Goal: Task Accomplishment & Management: Manage account settings

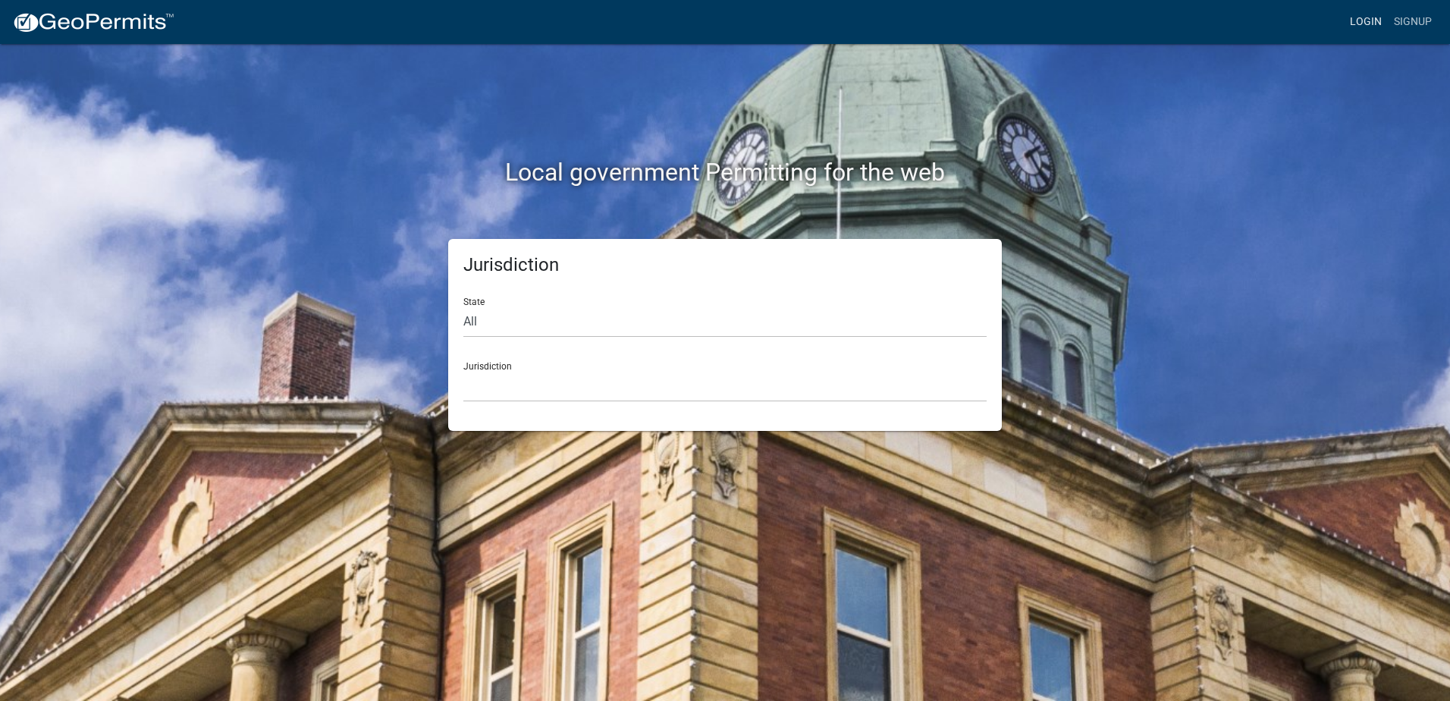
click at [1358, 17] on link "Login" at bounding box center [1366, 22] width 44 height 29
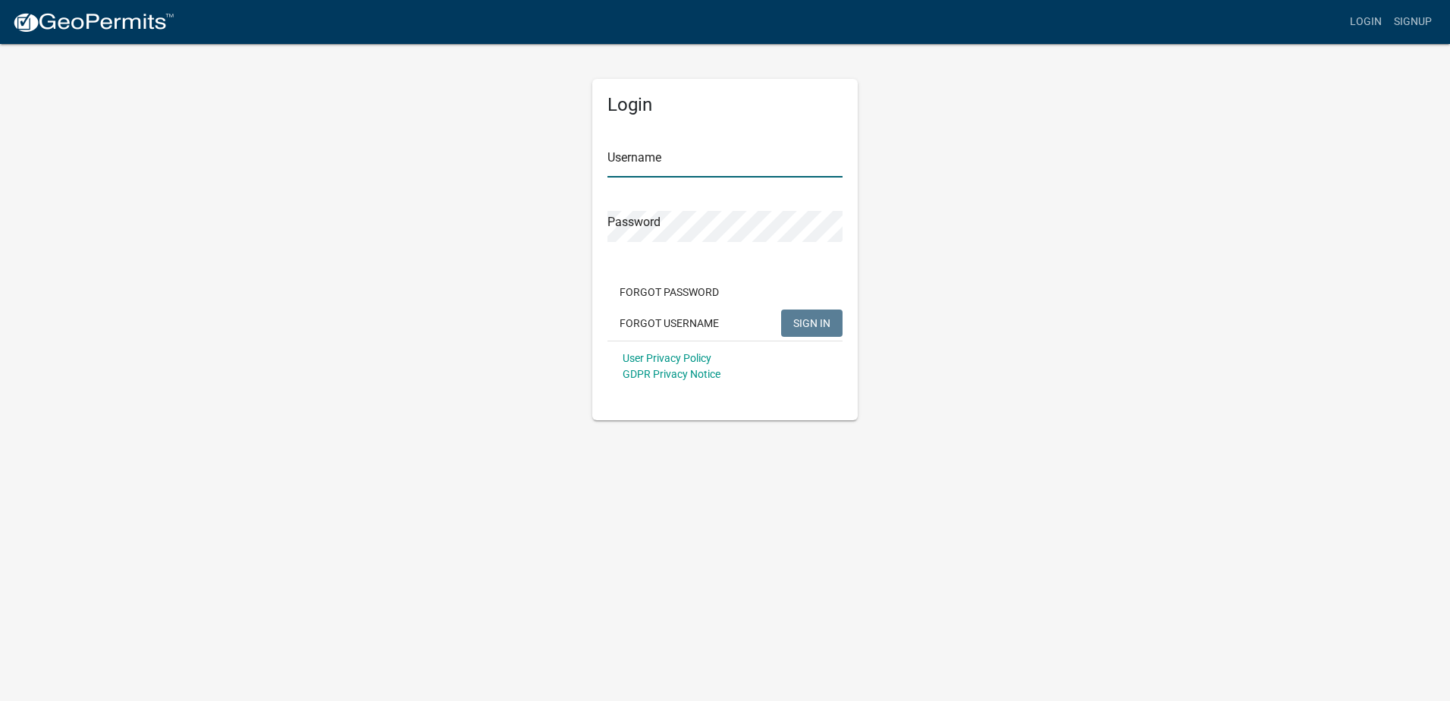
type input "tracytesting"
click at [813, 325] on span "SIGN IN" at bounding box center [811, 322] width 37 height 12
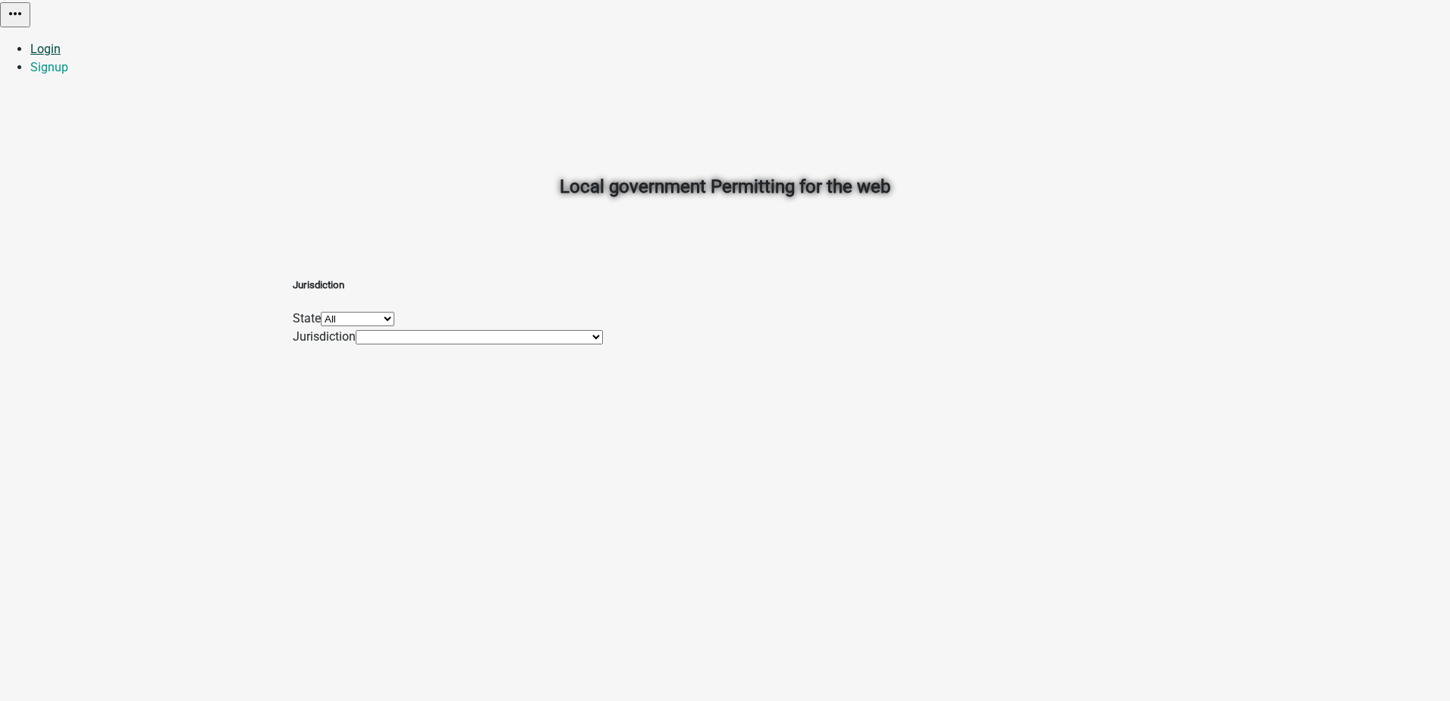
click at [61, 42] on link "Login" at bounding box center [45, 49] width 30 height 14
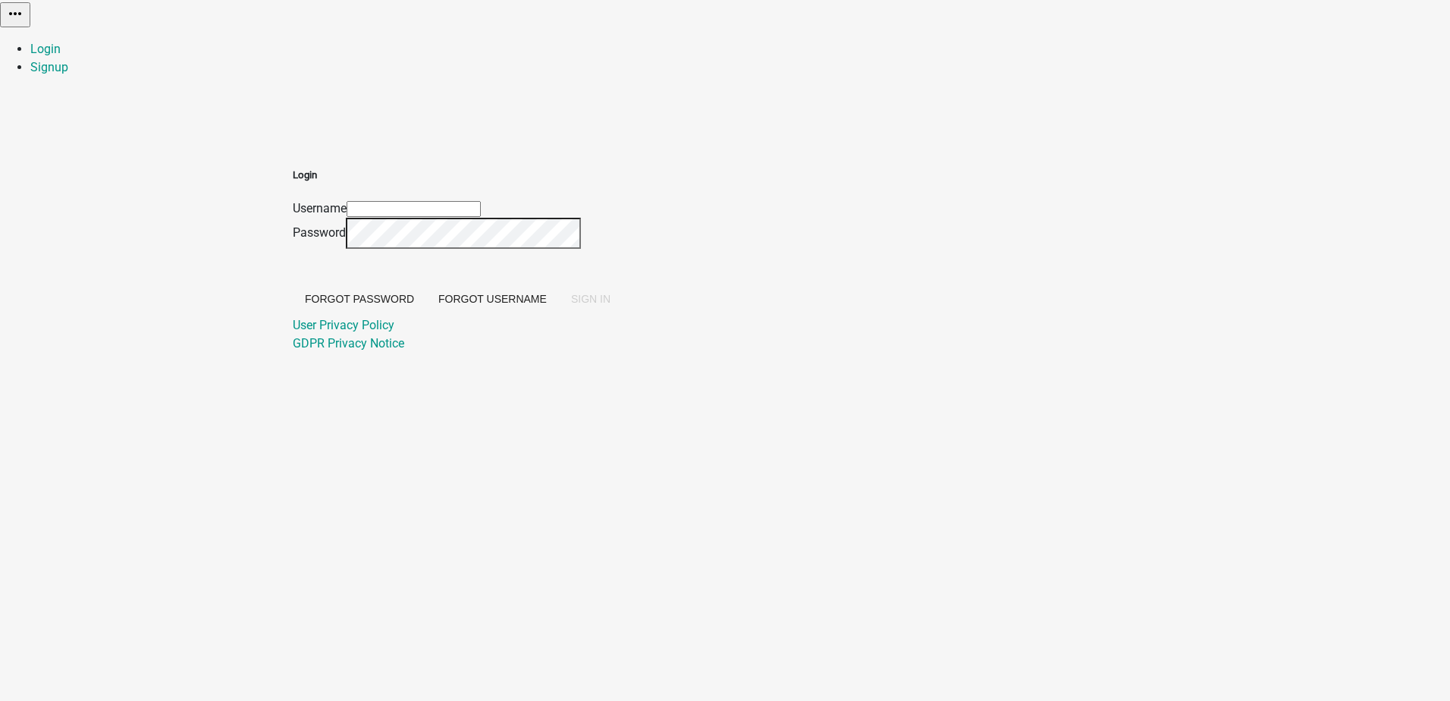
click at [481, 201] on input "Username" at bounding box center [414, 209] width 134 height 16
type input "tracytesting"
click at [622, 312] on button "SIGN IN" at bounding box center [591, 298] width 64 height 27
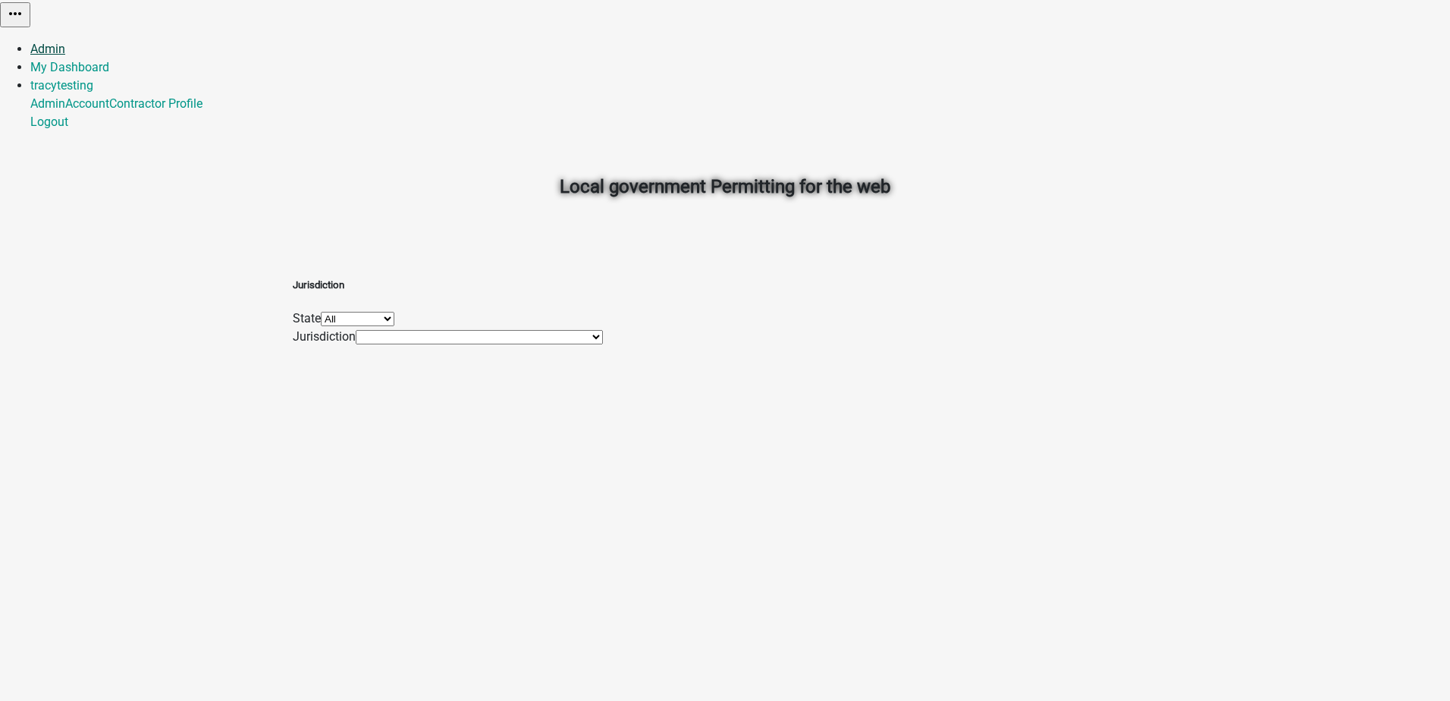
click at [65, 42] on link "Admin" at bounding box center [47, 49] width 35 height 14
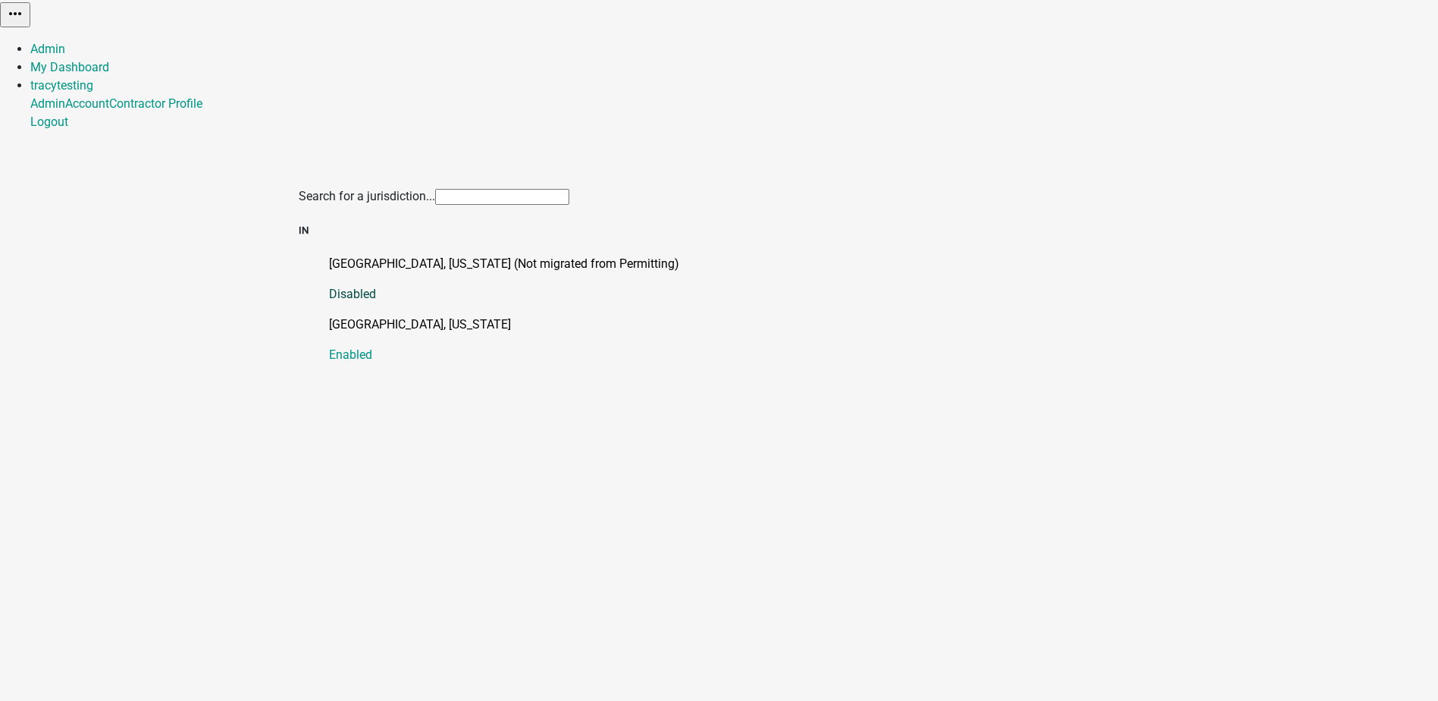
click at [357, 255] on p "Marshall County, Indiana (Not migrated from Permitting)" at bounding box center [734, 264] width 811 height 18
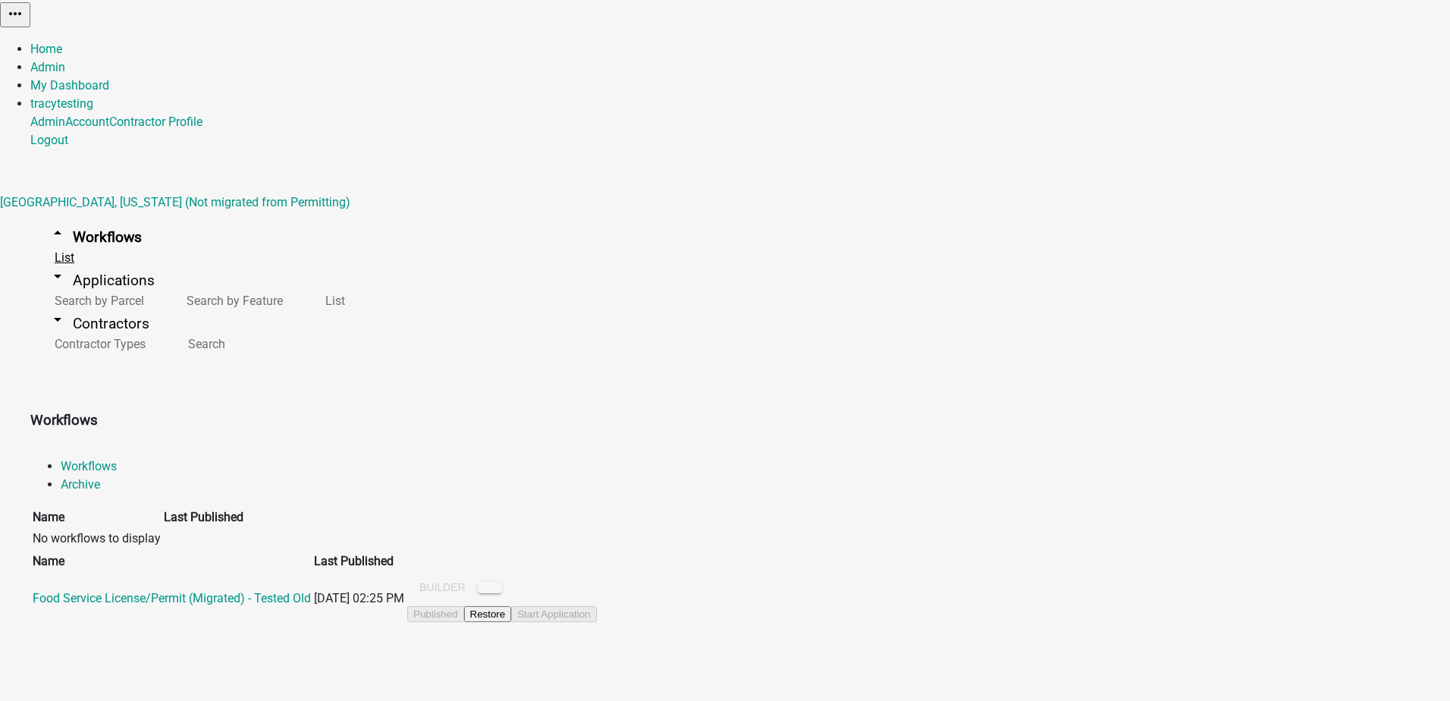
click at [51, 241] on link "List" at bounding box center [61, 257] width 62 height 33
click at [45, 262] on link "arrow_drop_down Applications" at bounding box center [101, 280] width 143 height 36
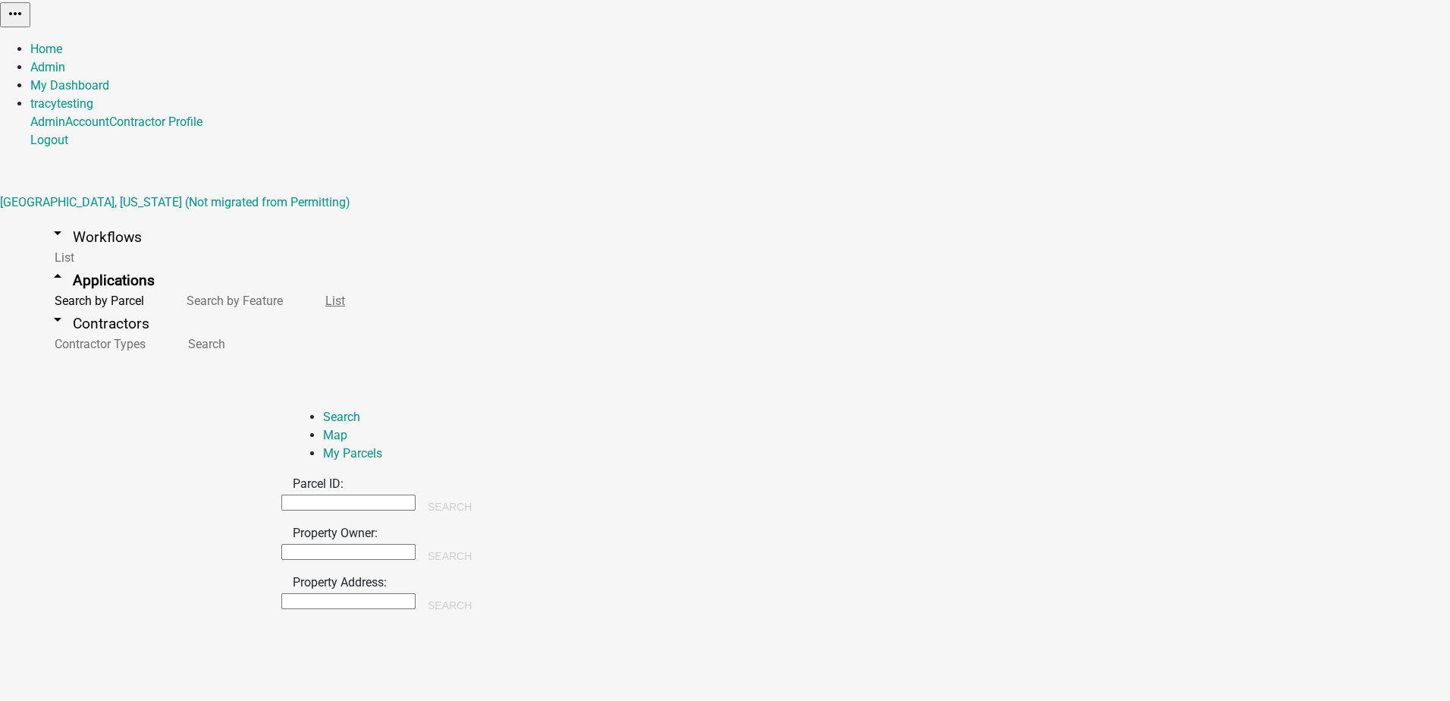
click at [301, 303] on link "List" at bounding box center [332, 300] width 62 height 33
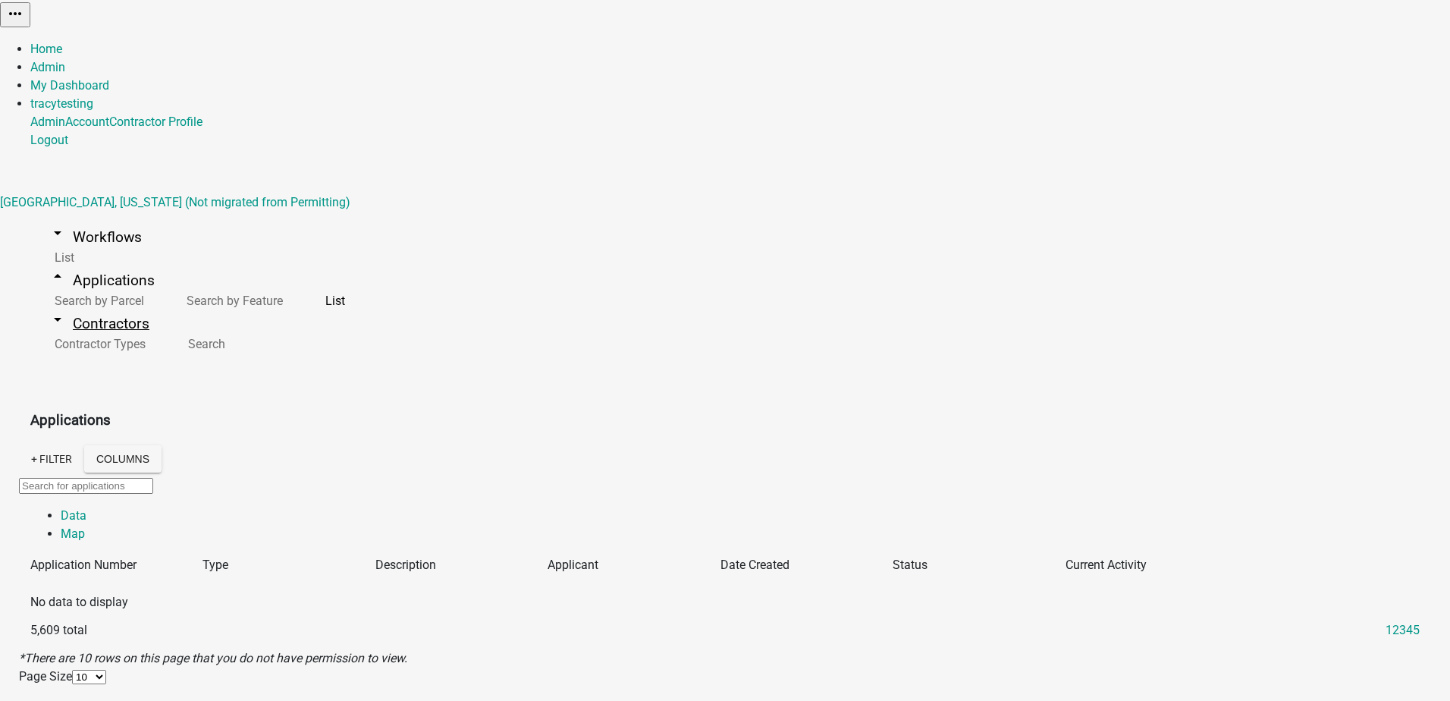
click at [66, 340] on link "arrow_drop_down Contractors" at bounding box center [98, 324] width 137 height 36
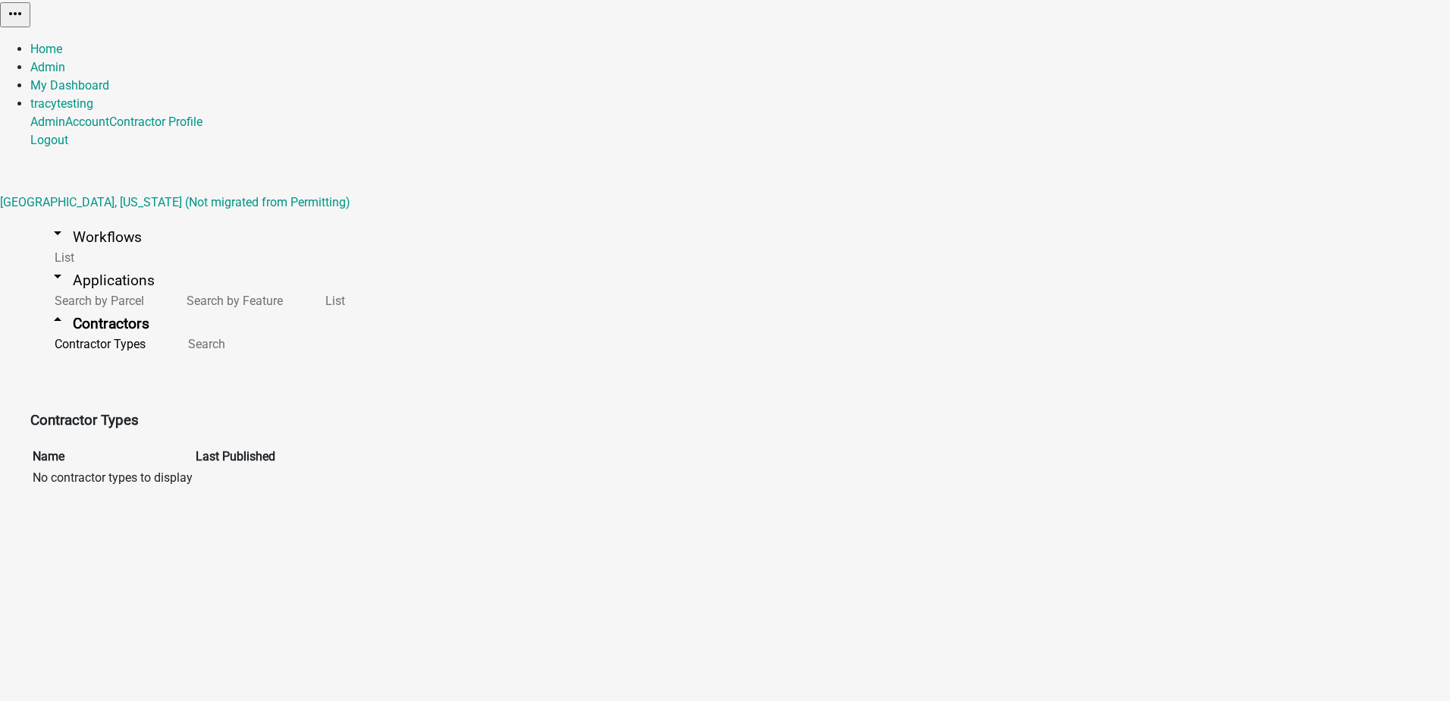
click at [368, 373] on main "Contractor Types Name Last Published No contractor types to display" at bounding box center [725, 442] width 1450 height 155
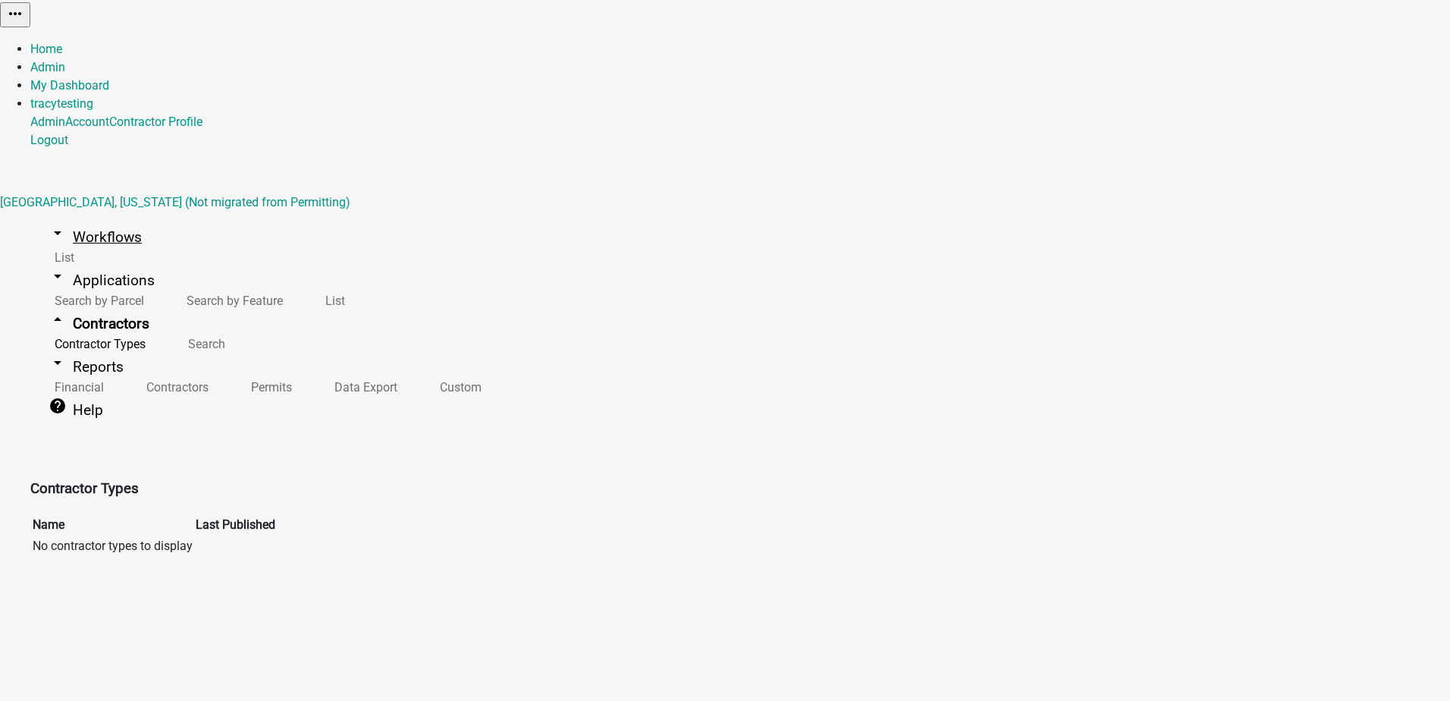
click at [67, 219] on link "arrow_drop_down Workflows" at bounding box center [95, 237] width 130 height 36
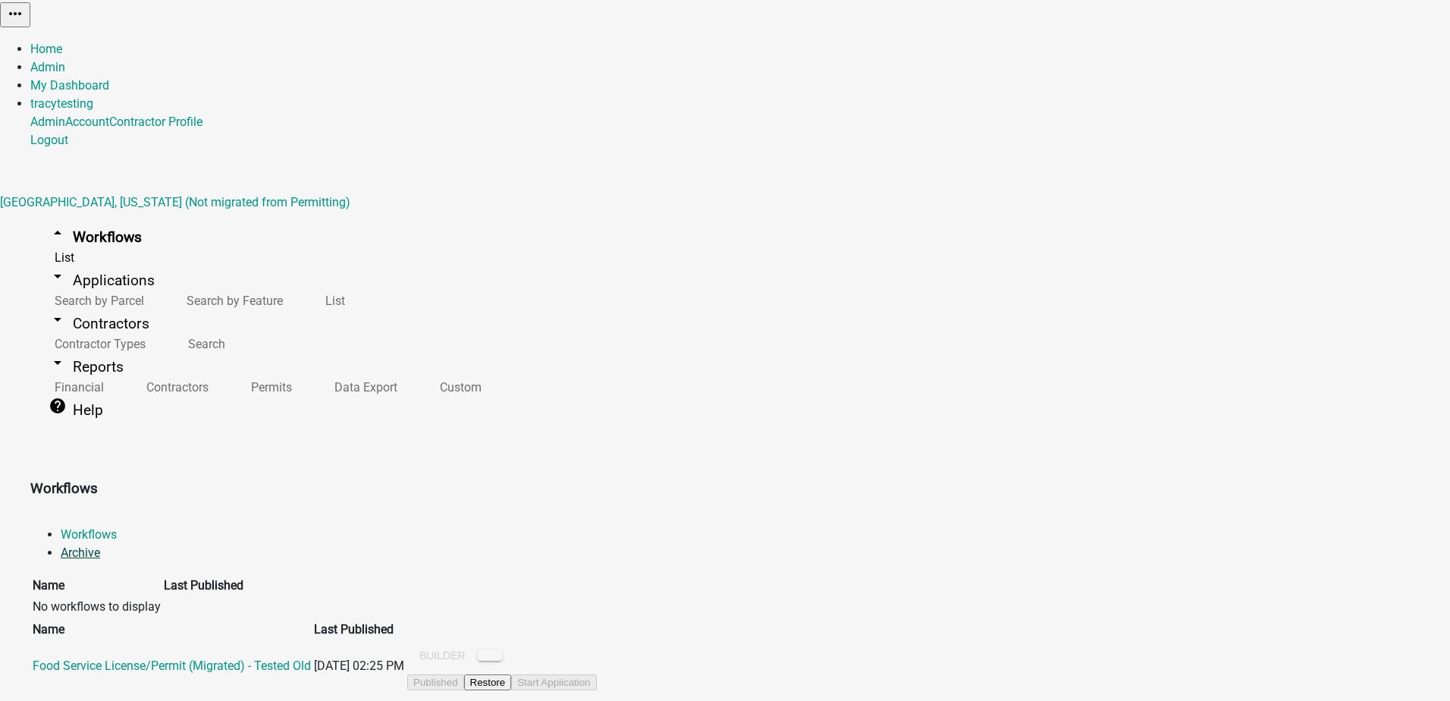
click at [100, 545] on link "Archive" at bounding box center [80, 552] width 39 height 14
click at [117, 527] on link "Workflows" at bounding box center [89, 534] width 56 height 14
click at [55, 241] on link "List" at bounding box center [61, 257] width 62 height 33
click at [65, 262] on link "arrow_drop_down Applications" at bounding box center [101, 280] width 143 height 36
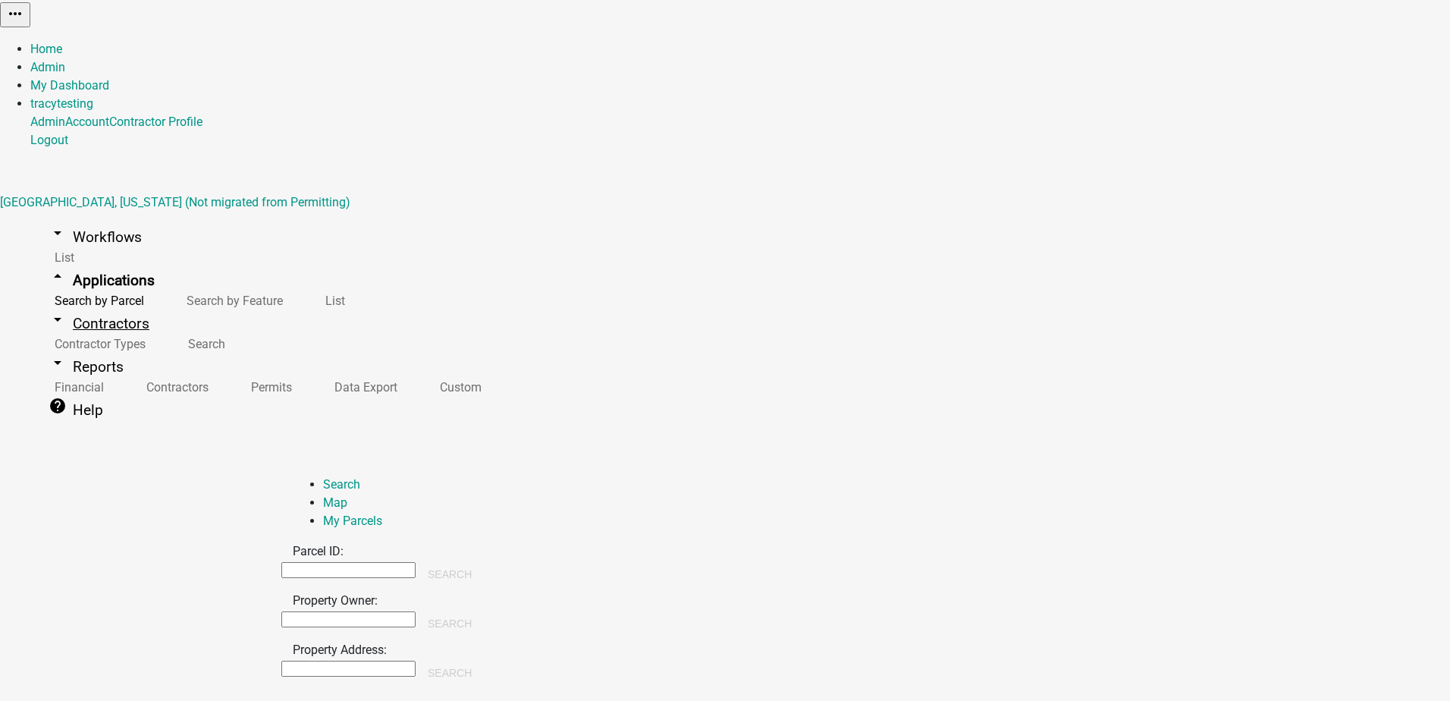
click at [70, 340] on link "arrow_drop_down Contractors" at bounding box center [98, 324] width 137 height 36
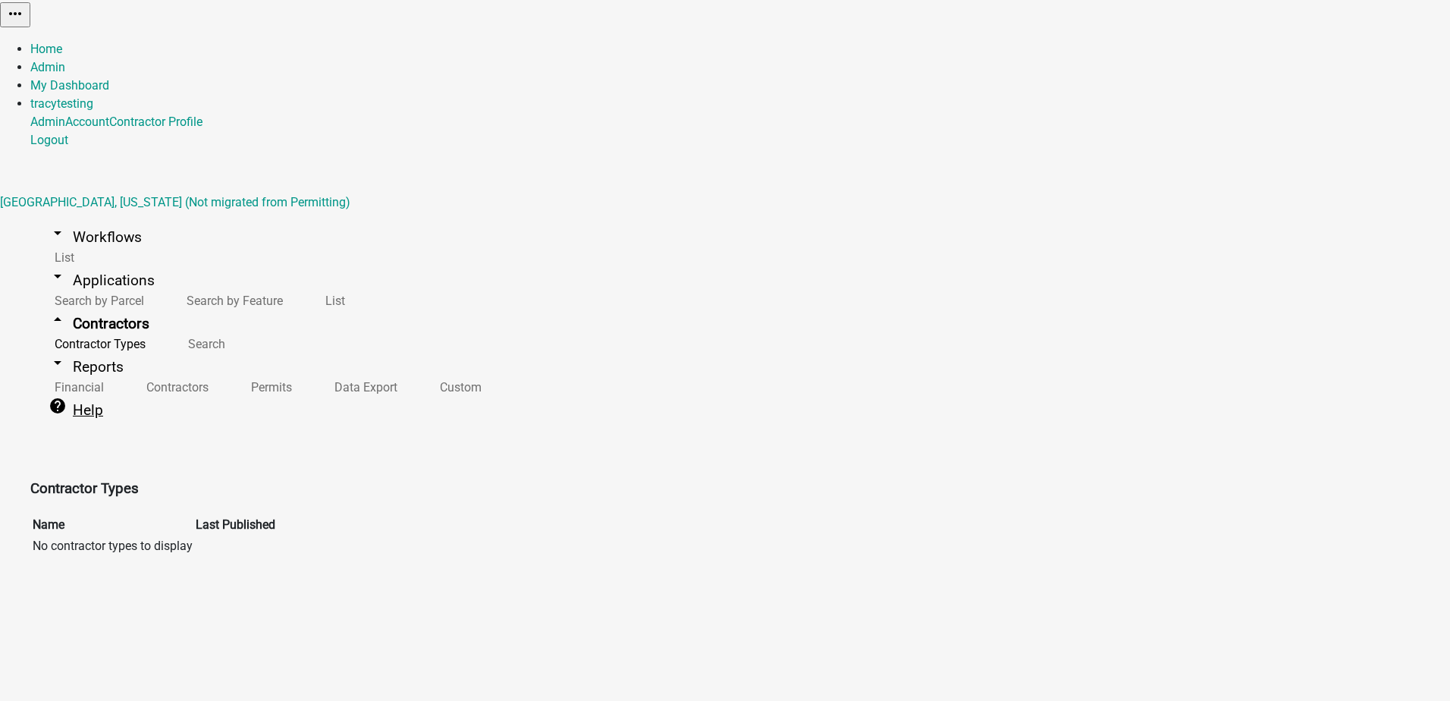
click at [55, 392] on link "help Help" at bounding box center [75, 410] width 91 height 36
click at [53, 392] on link "help Help" at bounding box center [75, 410] width 91 height 36
click at [64, 349] on link "arrow_drop_down Reports" at bounding box center [85, 367] width 111 height 36
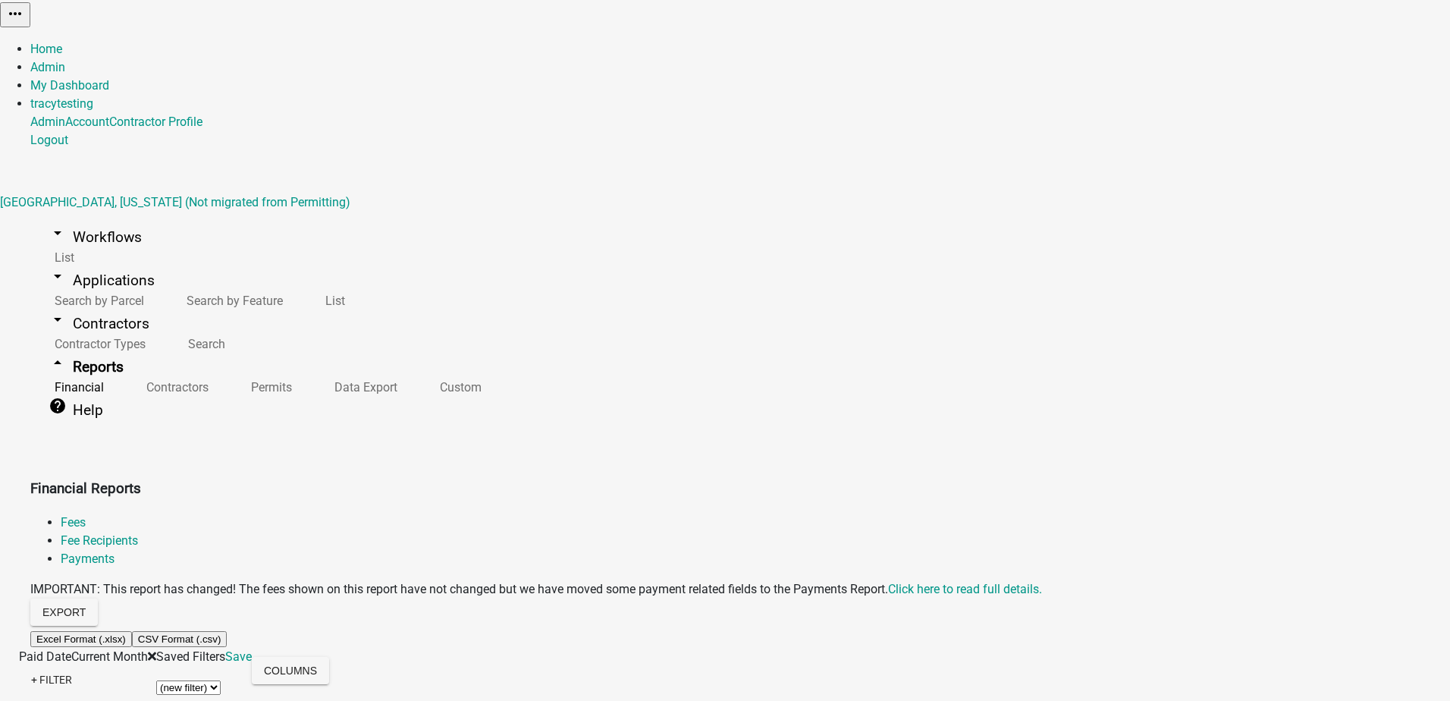
click at [91, 219] on link "arrow_drop_down Workflows" at bounding box center [95, 237] width 130 height 36
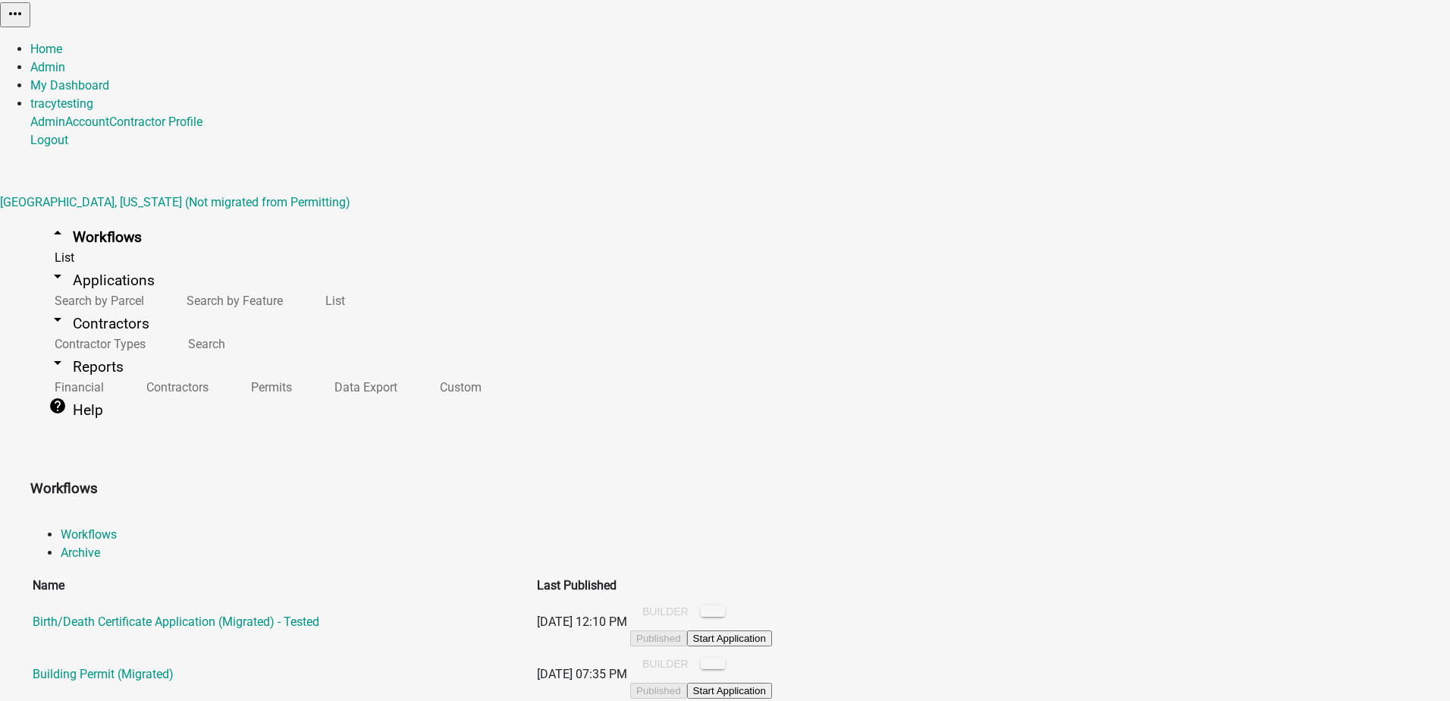
scroll to position [1169, 0]
click at [58, 262] on link "arrow_drop_down Applications" at bounding box center [101, 280] width 143 height 36
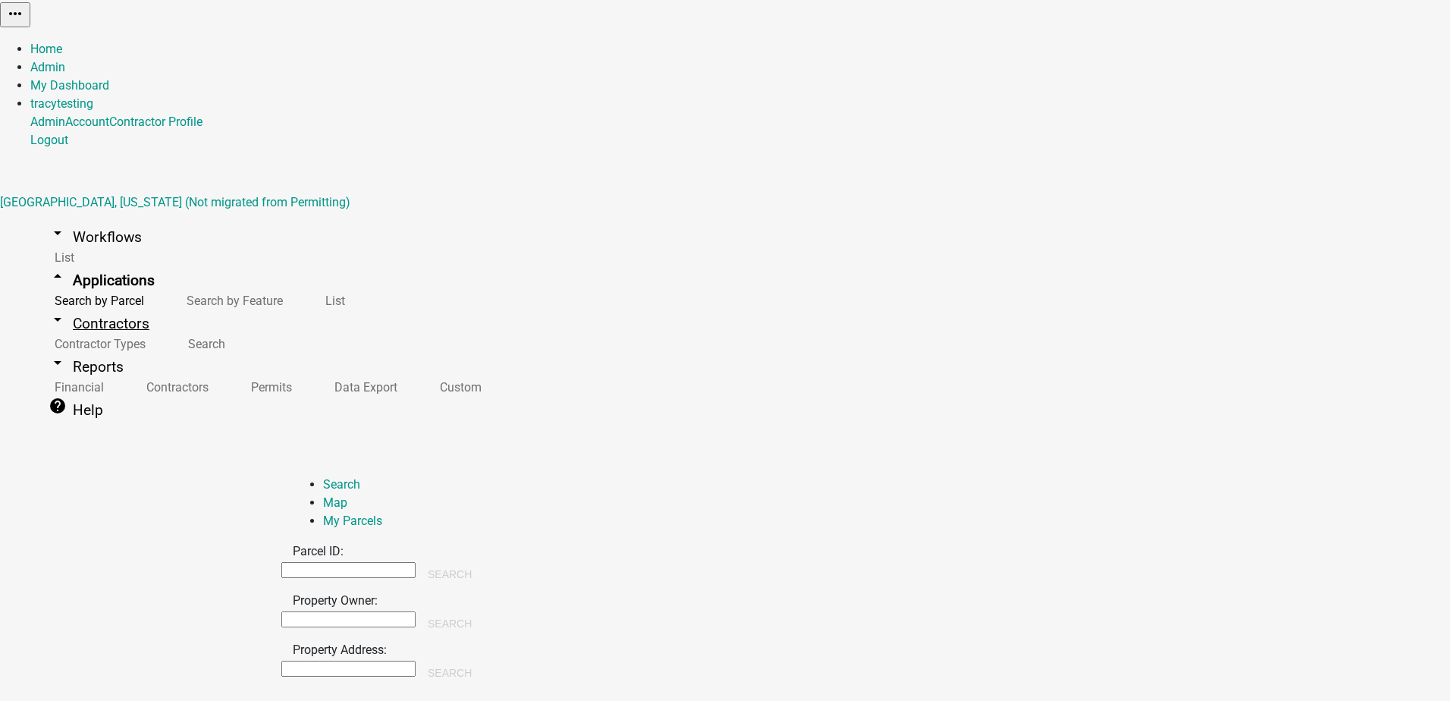
click at [58, 330] on link "arrow_drop_down Contractors" at bounding box center [98, 324] width 137 height 36
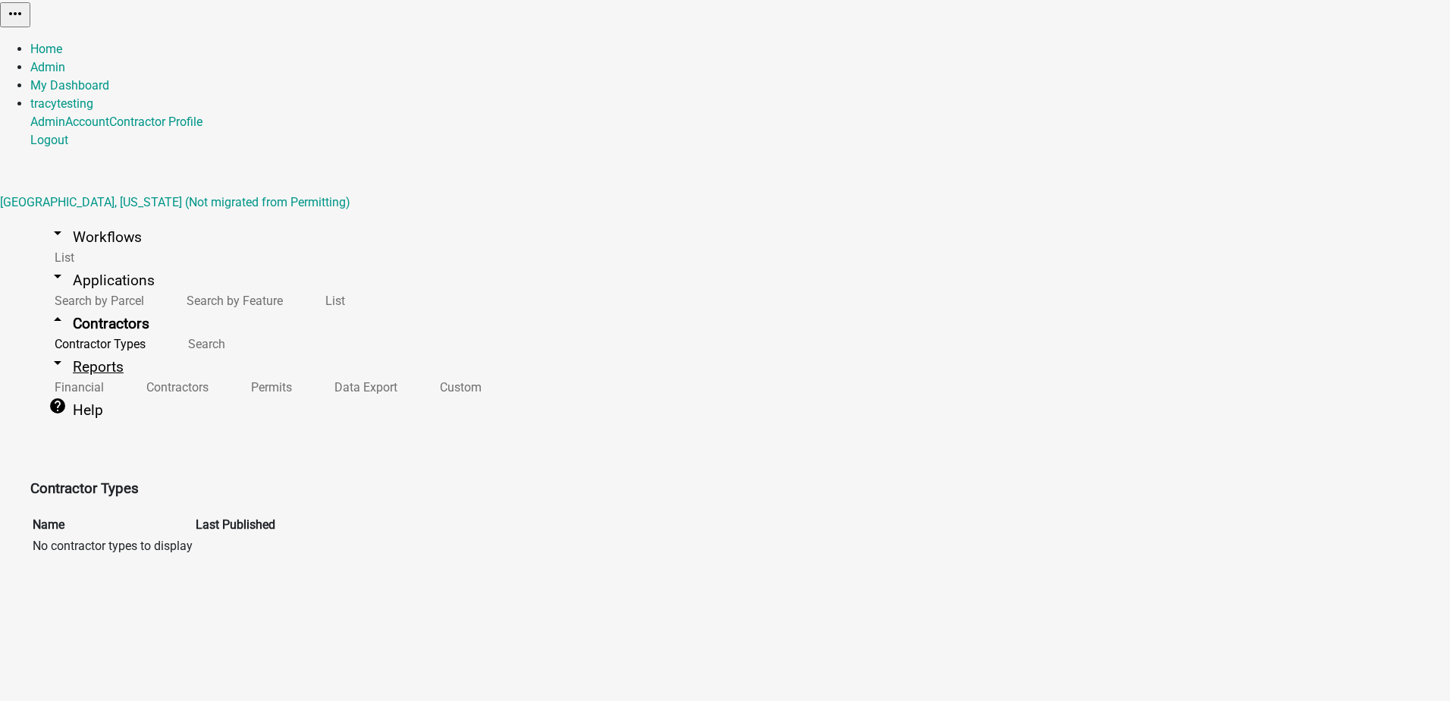
click at [64, 349] on link "arrow_drop_down Reports" at bounding box center [85, 367] width 111 height 36
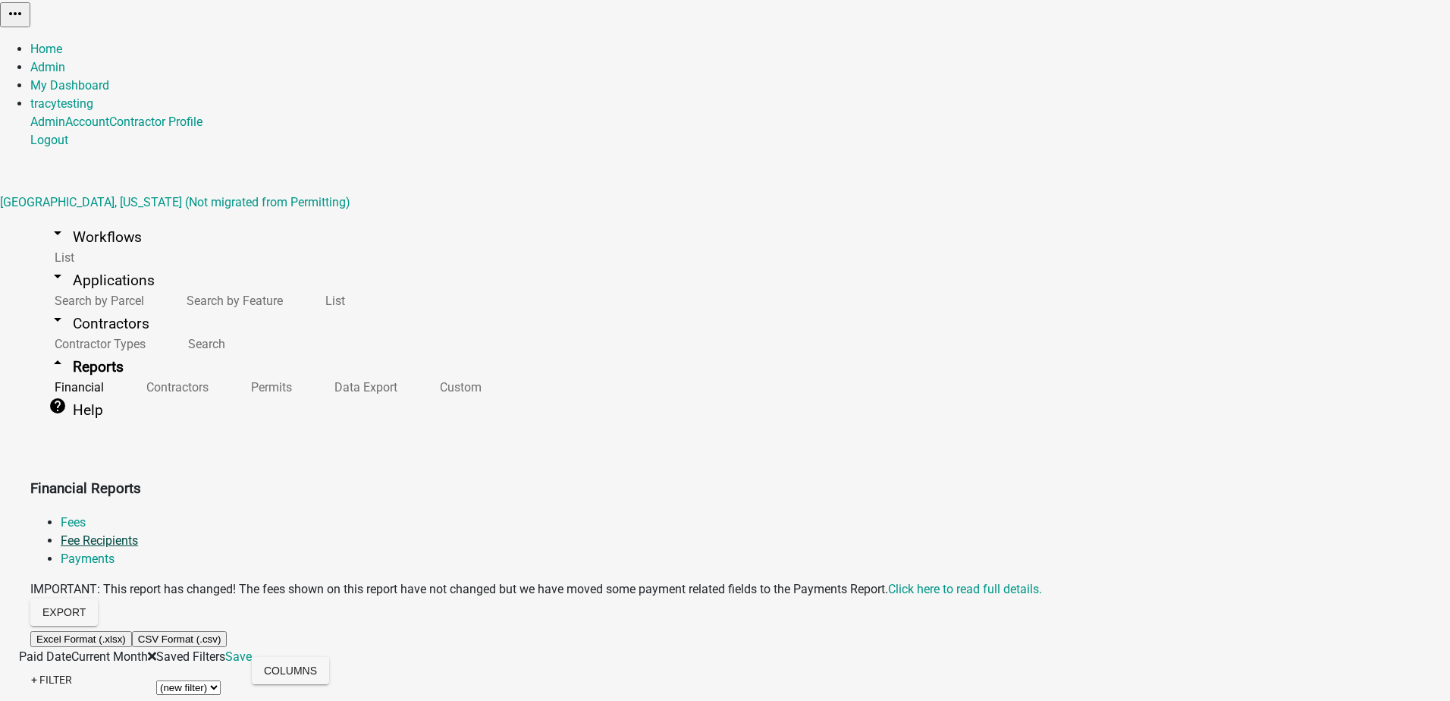
click at [138, 533] on link "Fee Recipients" at bounding box center [99, 540] width 77 height 14
click at [114, 551] on link "Payments" at bounding box center [88, 558] width 54 height 14
click at [97, 219] on link "arrow_drop_down Workflows" at bounding box center [95, 237] width 130 height 36
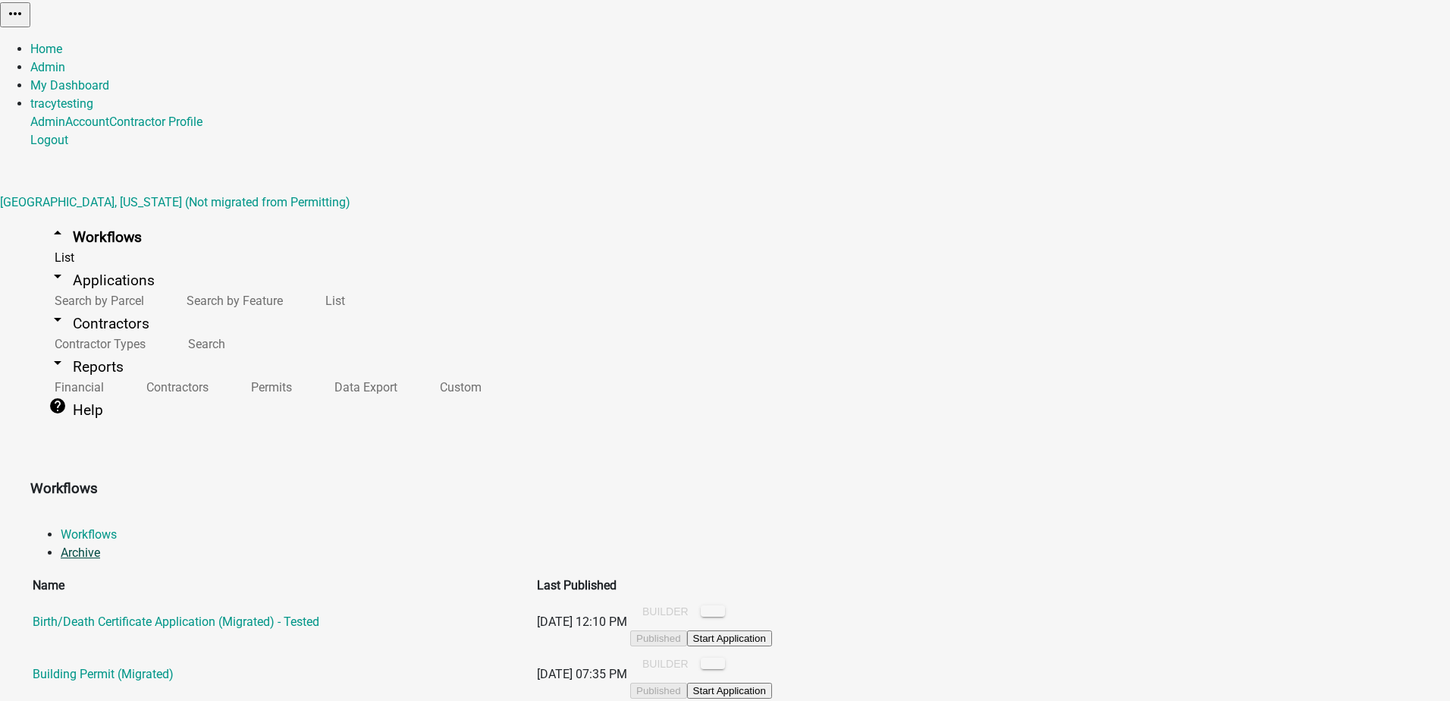
click at [100, 545] on link "Archive" at bounding box center [80, 552] width 39 height 14
click at [117, 527] on link "Workflows" at bounding box center [89, 534] width 56 height 14
click ul "arrow_drop_up Workflows List arrow_drop_down Applications Search by Parcel Sear…"
click div "Workflows Workflows Archive Name Last Published Birth/Death Certificate Applica…"
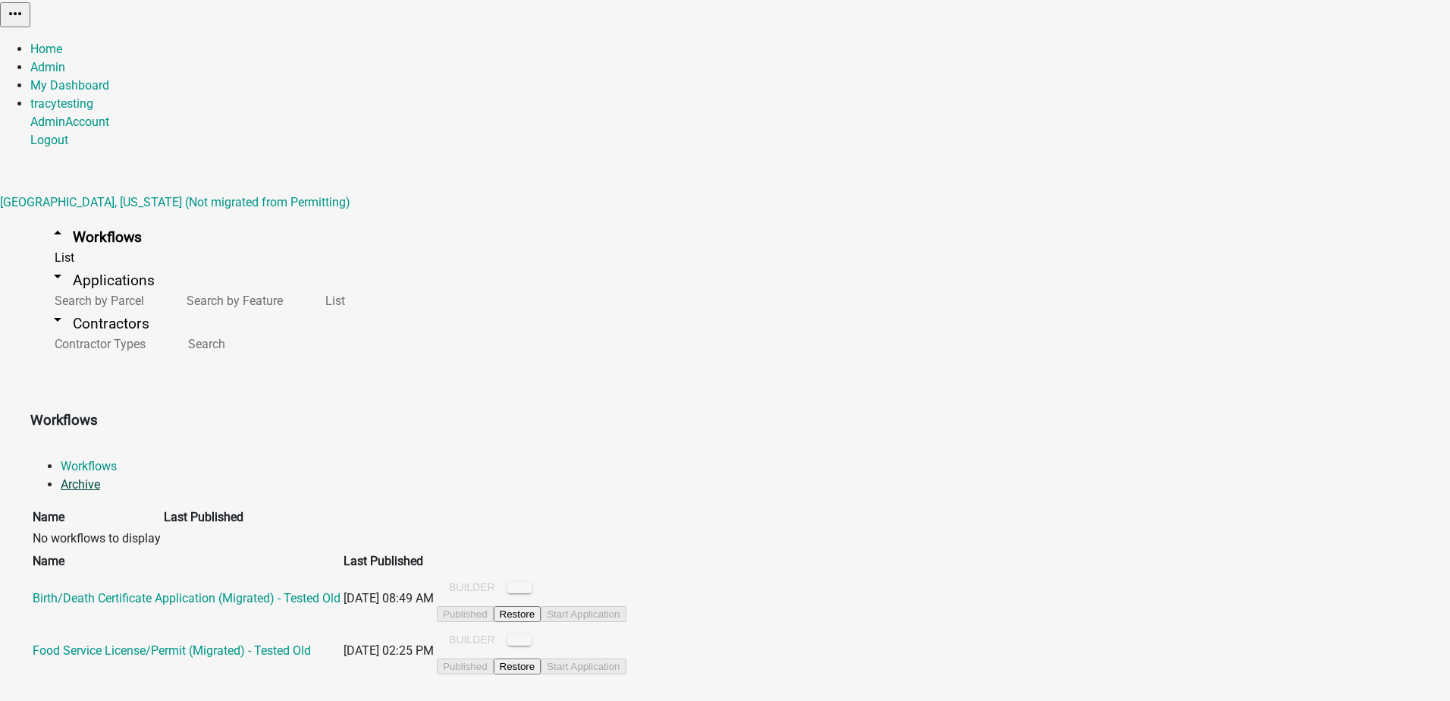
click at [100, 477] on link "Archive" at bounding box center [80, 484] width 39 height 14
click at [340, 591] on link "Birth/Death Certificate Application (Migrated) - Tested Old" at bounding box center [187, 598] width 308 height 14
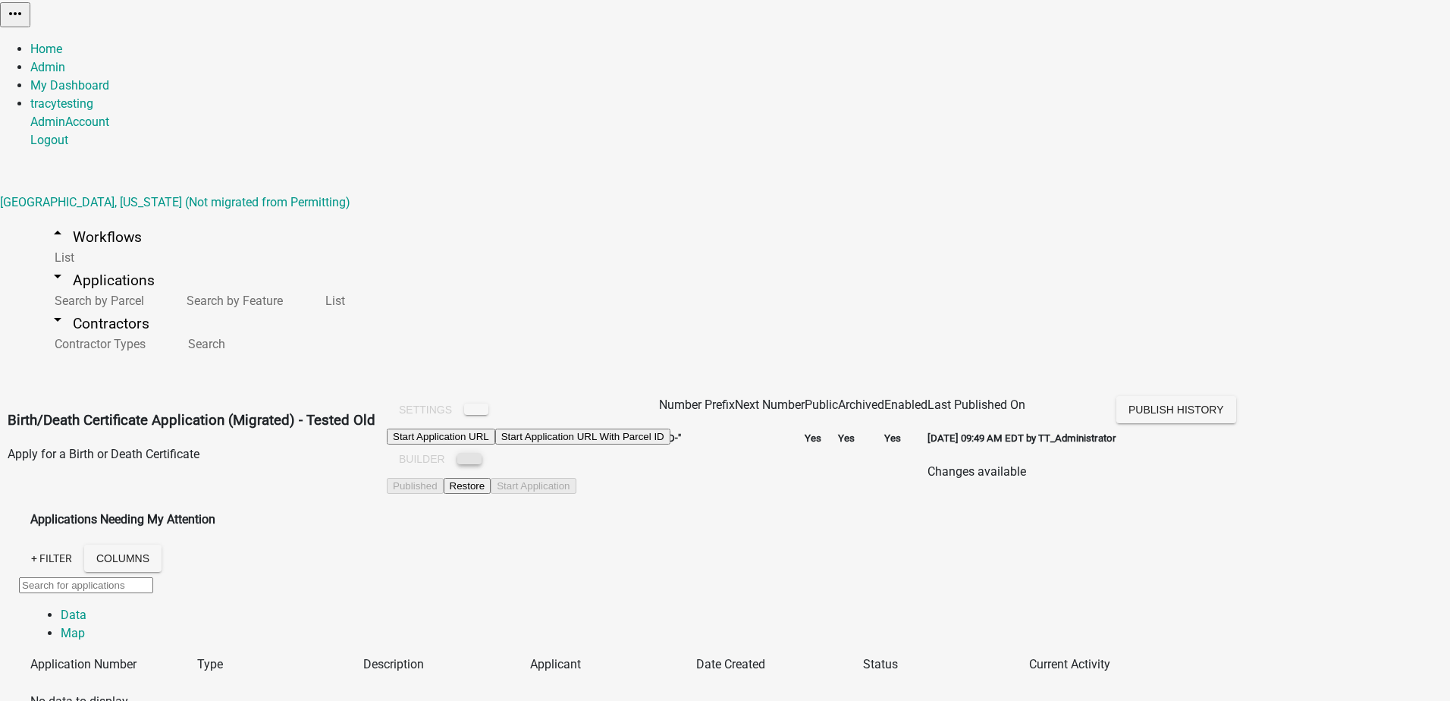
click at [481, 453] on button at bounding box center [469, 458] width 24 height 11
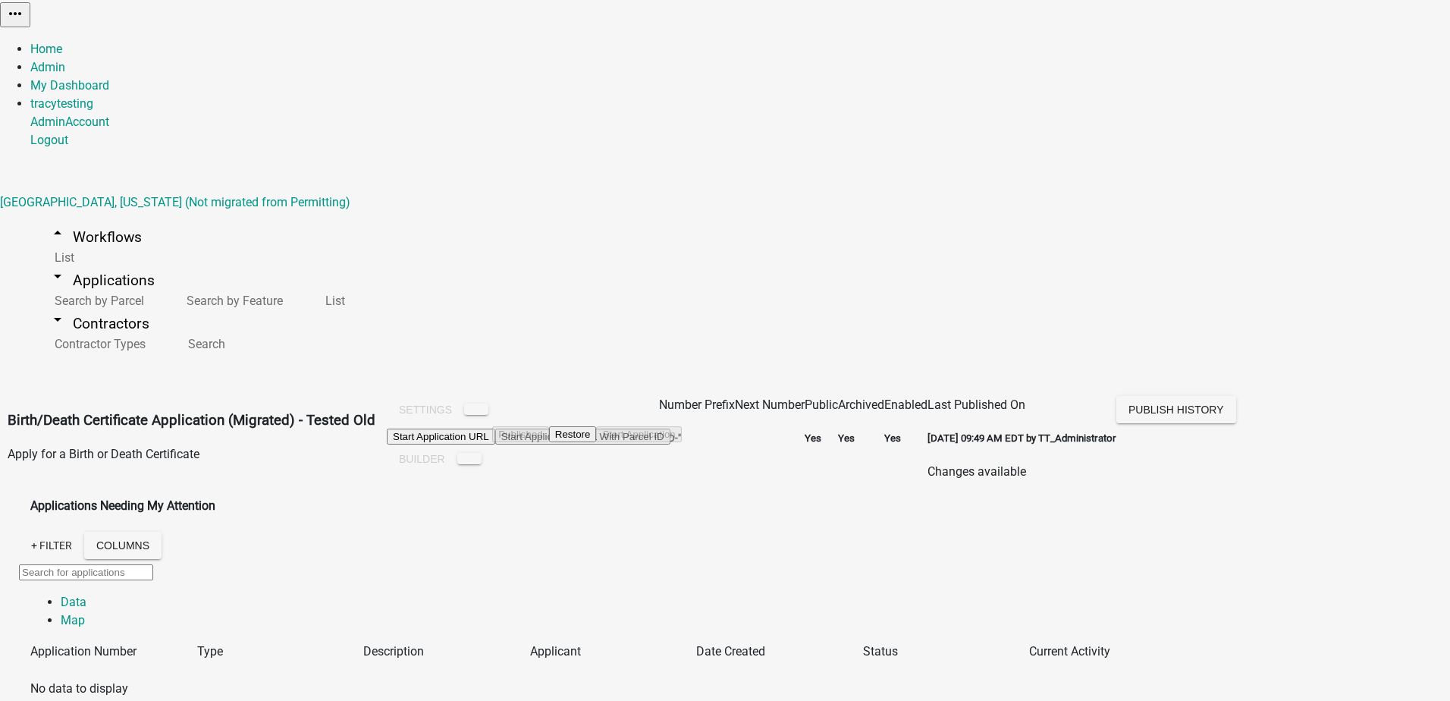
click at [550, 396] on div "Settings Start Application URL Start Application URL With Parcel ID Builder Pub…" at bounding box center [528, 436] width 306 height 80
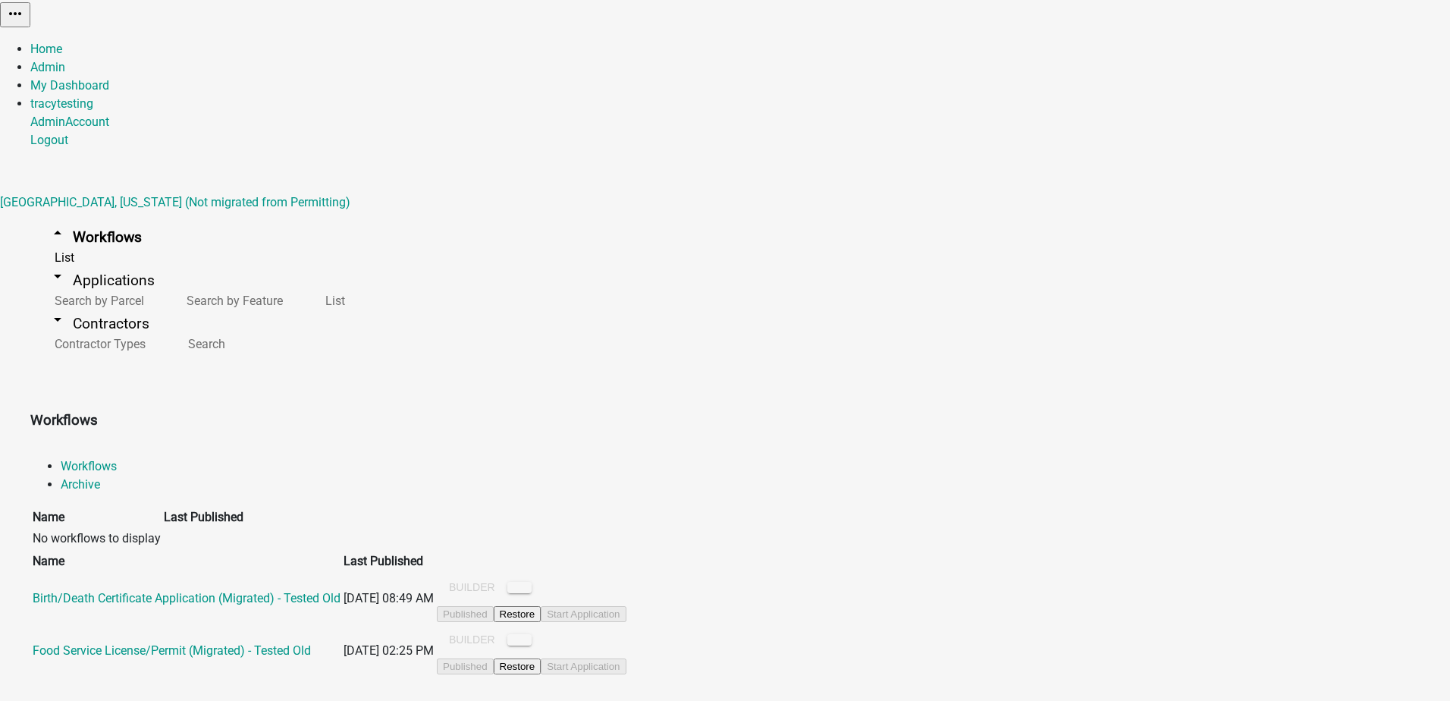
click at [209, 409] on main "Workflows Workflows Archive Name Last Published No workflows to display Name La…" at bounding box center [725, 536] width 1450 height 343
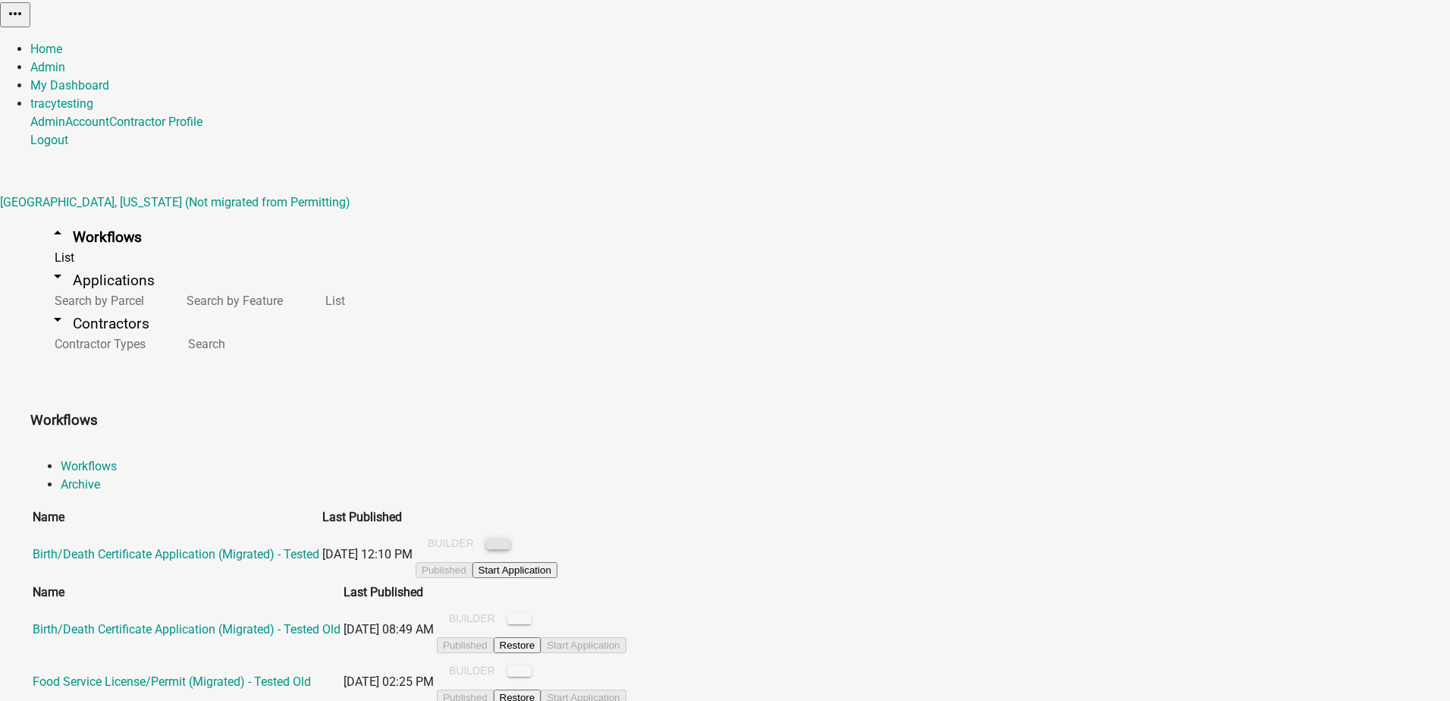
click at [510, 538] on button at bounding box center [498, 543] width 24 height 11
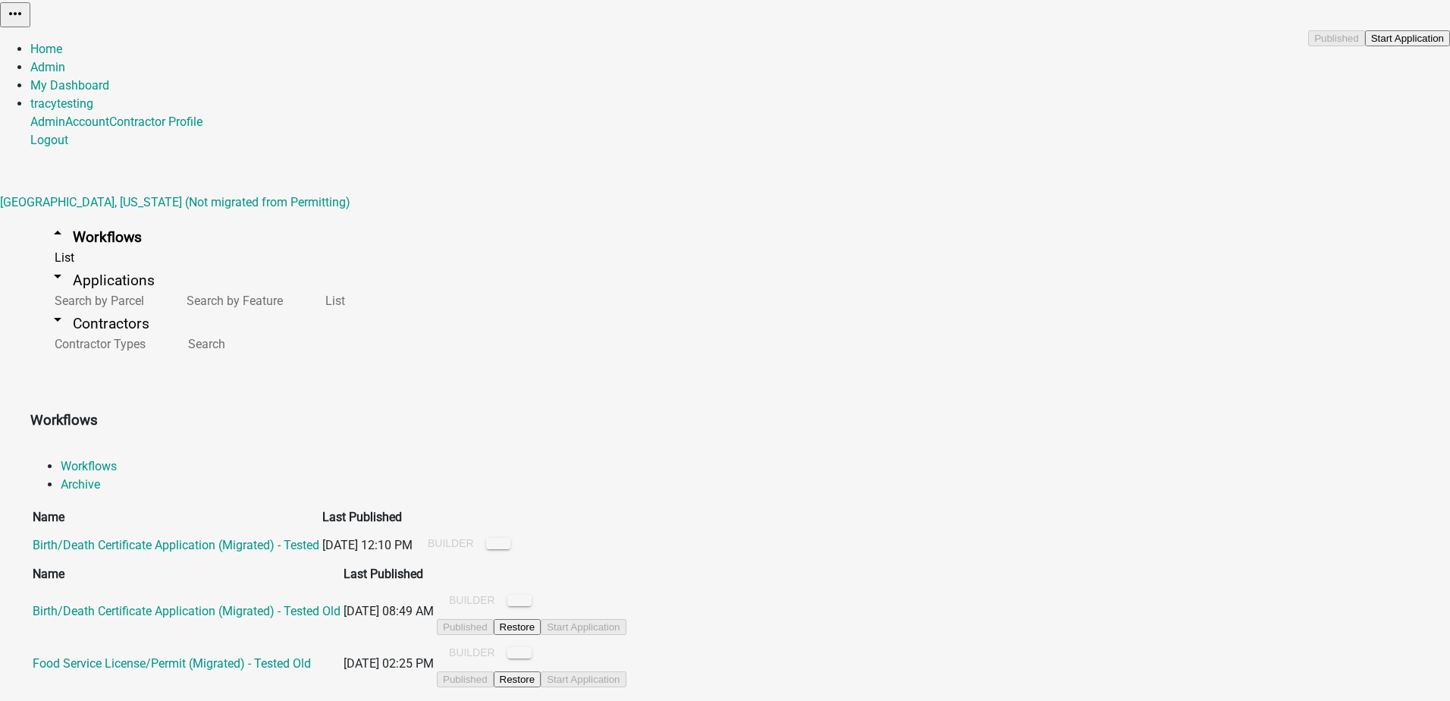
click at [960, 397] on main "Workflows Workflows Archive Name Last Published Birth/Death Certificate Applica…" at bounding box center [725, 543] width 1450 height 356
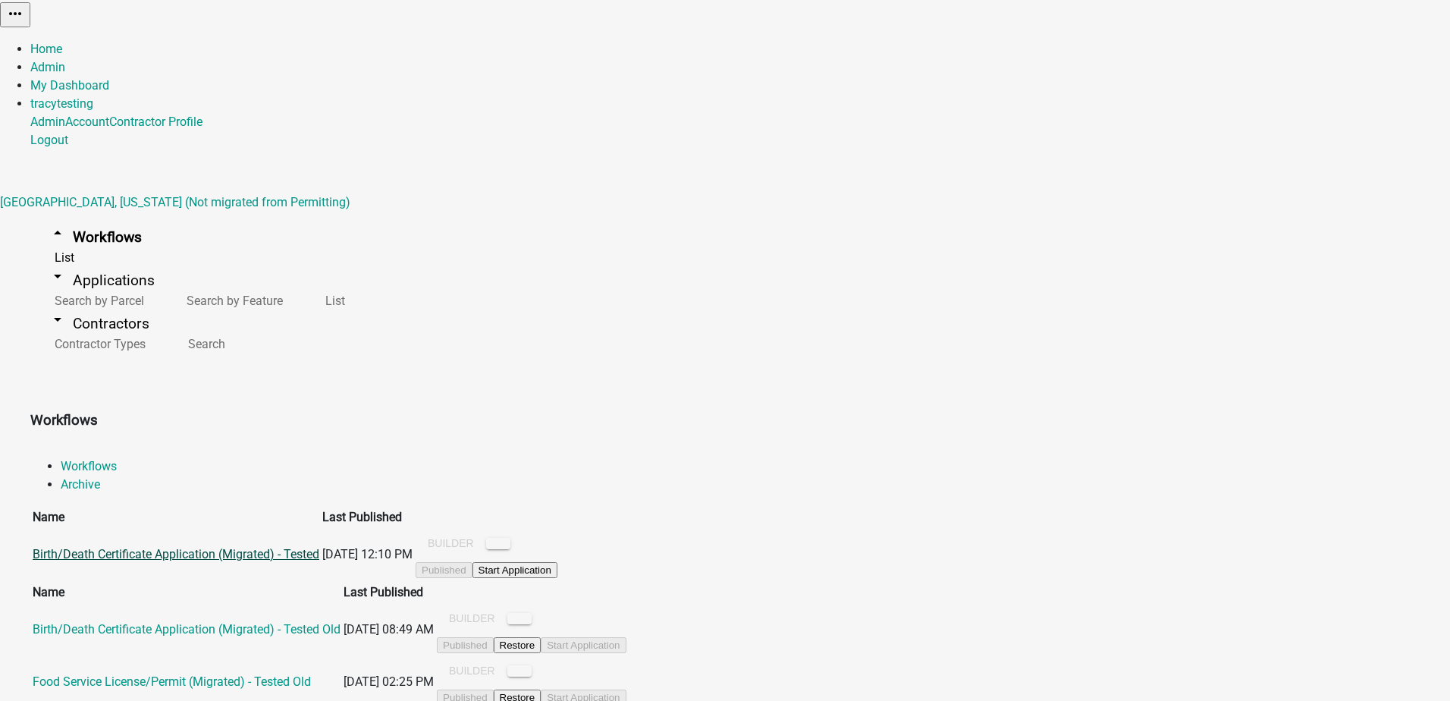
click at [256, 547] on link "Birth/Death Certificate Application (Migrated) - Tested" at bounding box center [176, 554] width 287 height 14
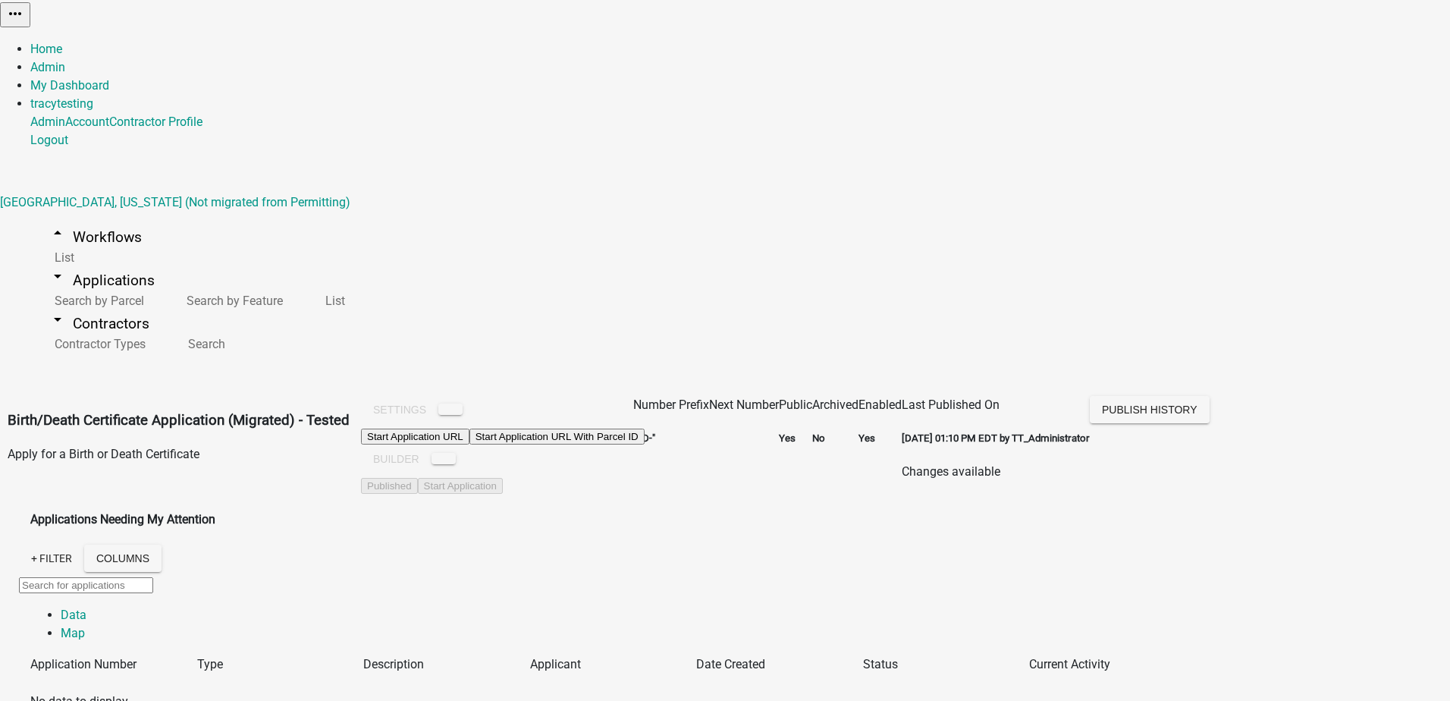
scroll to position [328, 0]
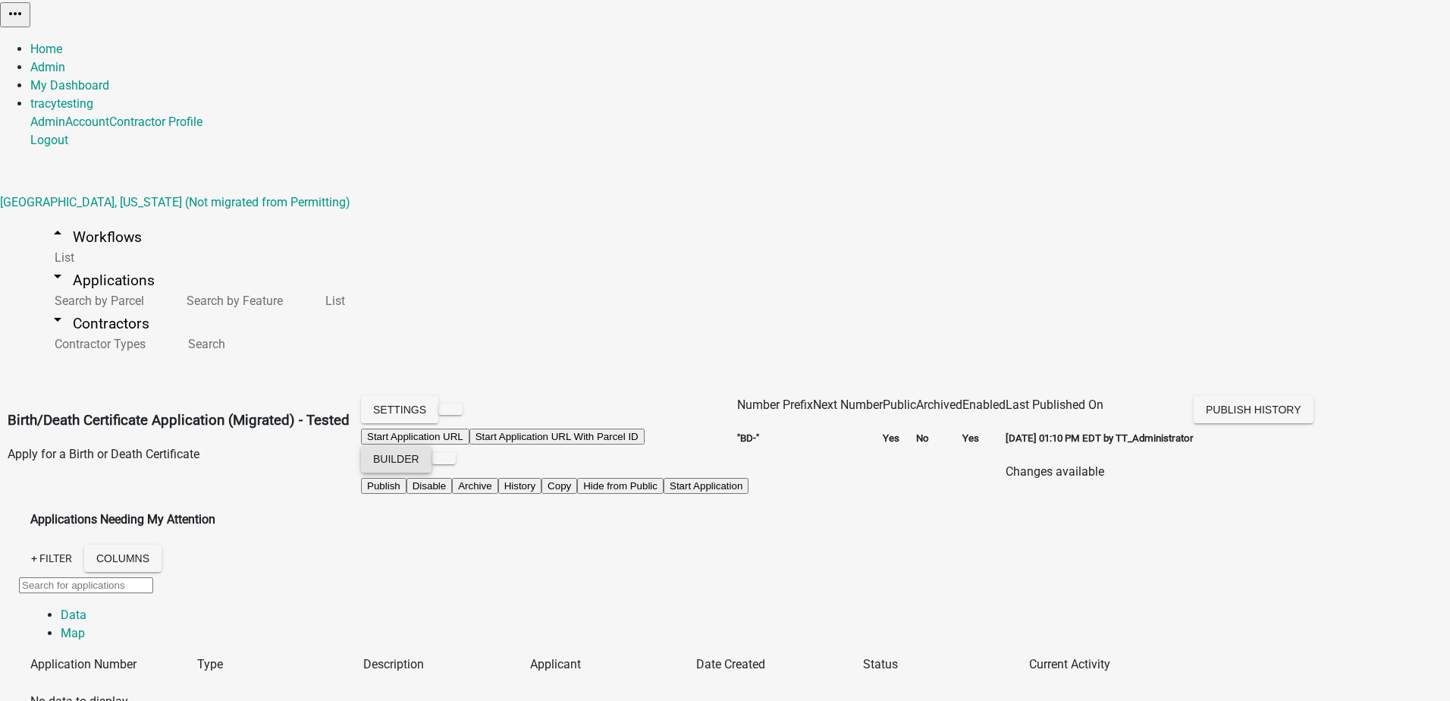
click at [431, 445] on button "Builder" at bounding box center [396, 458] width 71 height 27
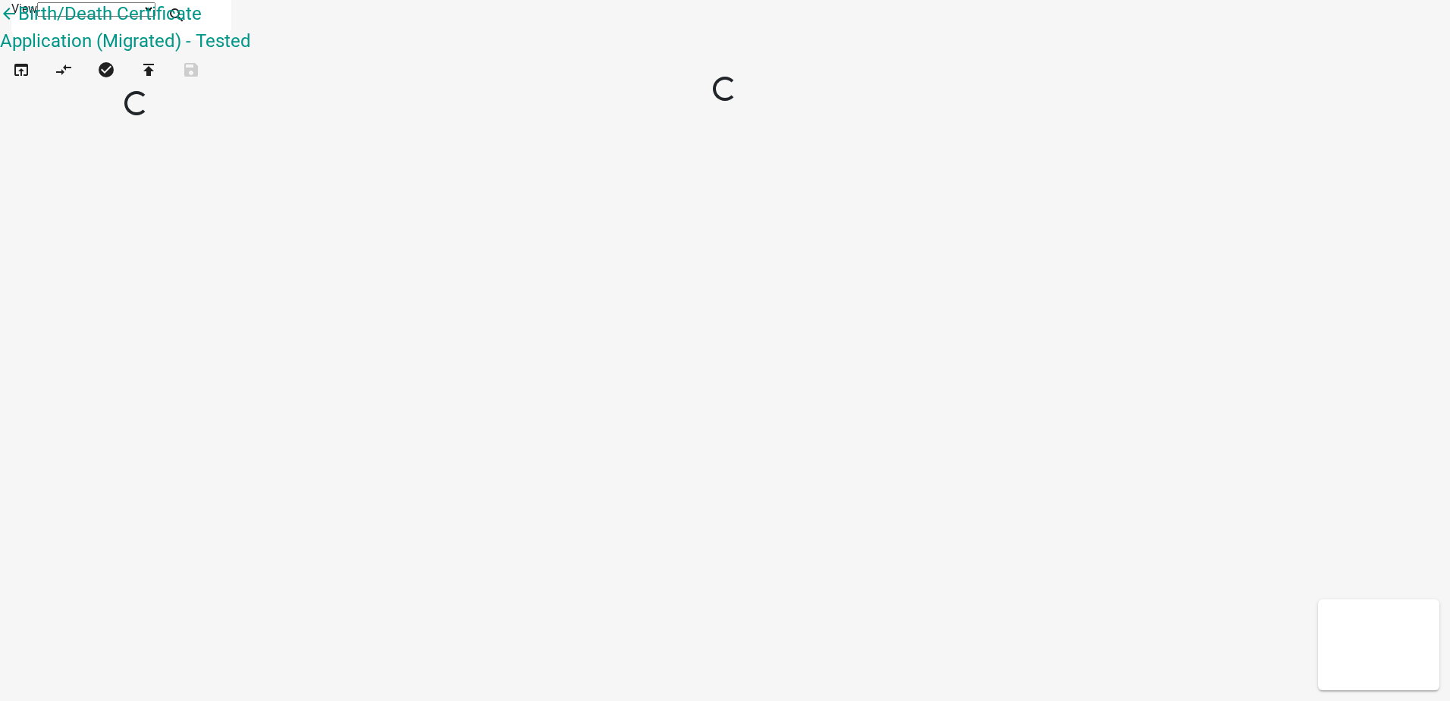
select select "1"
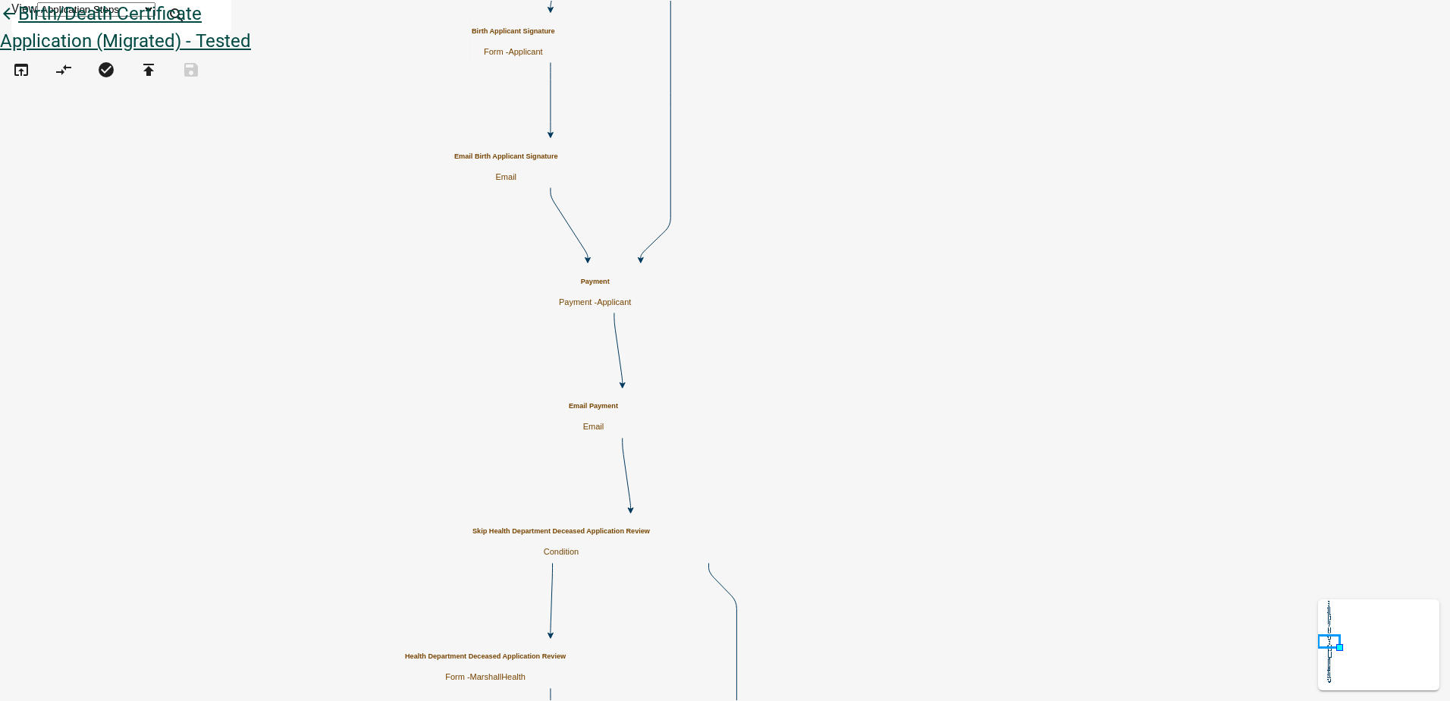
click at [18, 26] on icon "arrow_back" at bounding box center [9, 15] width 18 height 21
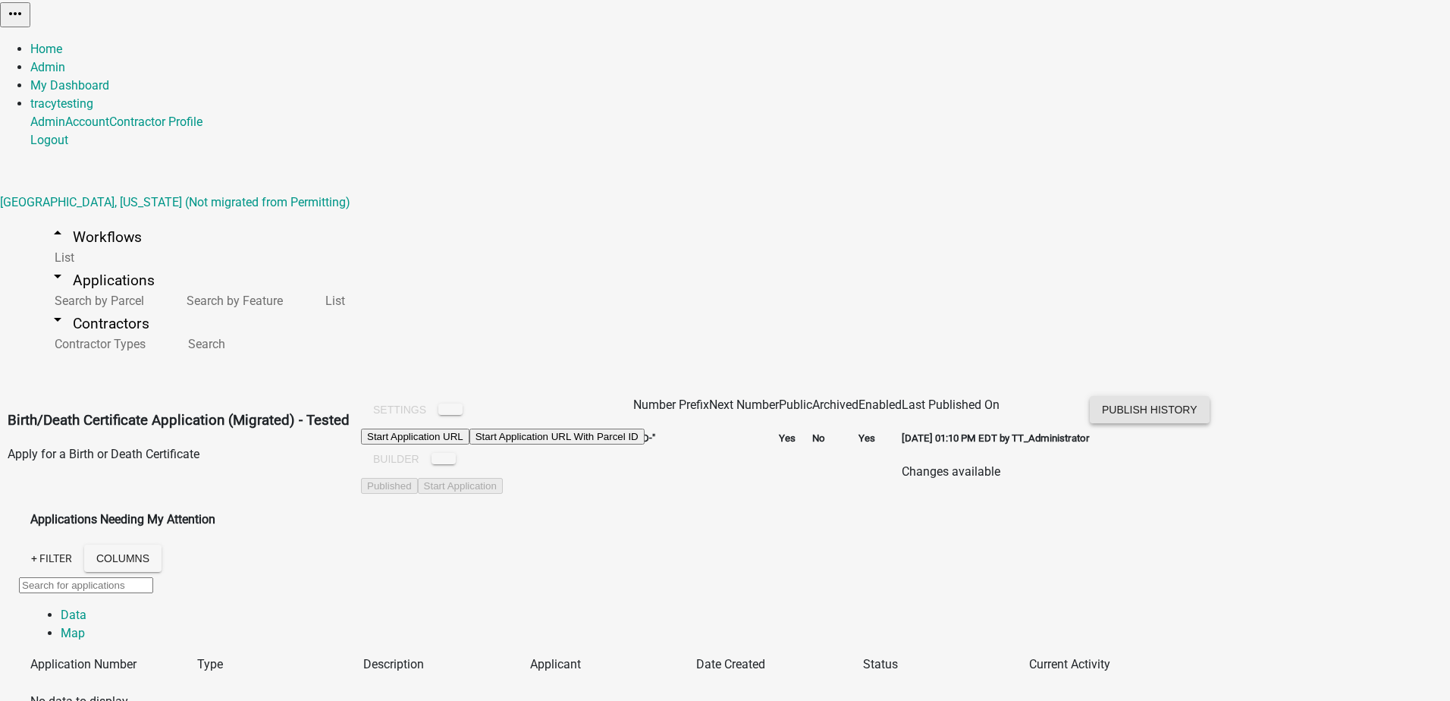
click at [1209, 396] on button "Publish History" at bounding box center [1150, 409] width 120 height 27
click at [61, 241] on link "List" at bounding box center [61, 257] width 62 height 33
